Goal: Transaction & Acquisition: Subscribe to service/newsletter

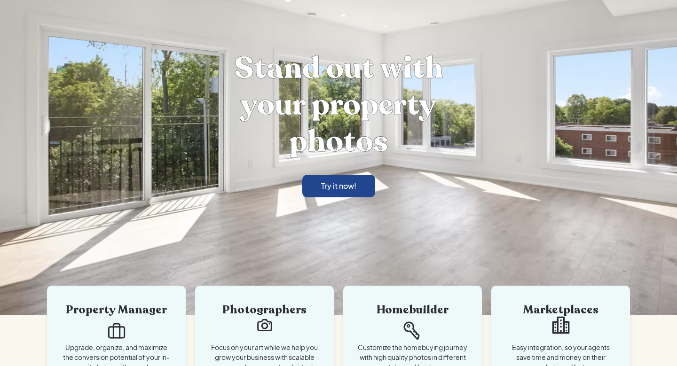
scroll to position [21, 0]
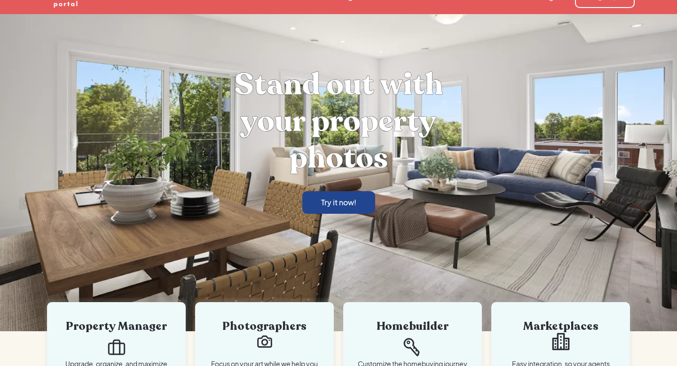
click at [361, 200] on link "Try it now!" at bounding box center [338, 202] width 73 height 23
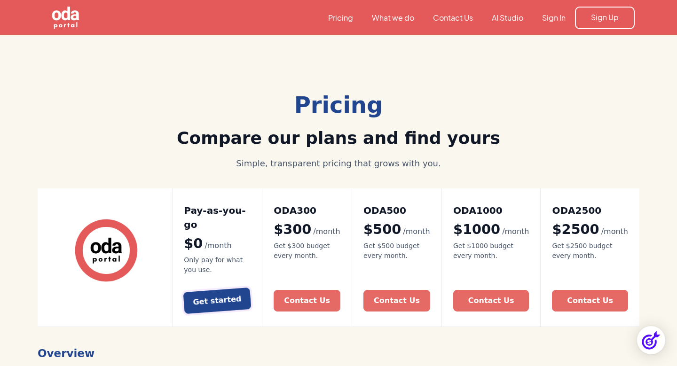
click at [227, 294] on div "Get started" at bounding box center [217, 301] width 49 height 15
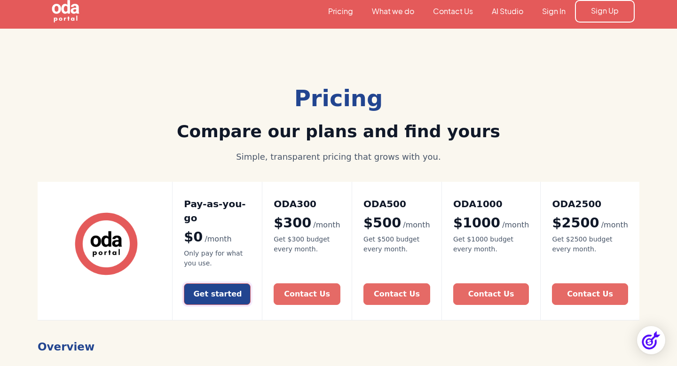
scroll to position [8, 0]
